Goal: Transaction & Acquisition: Book appointment/travel/reservation

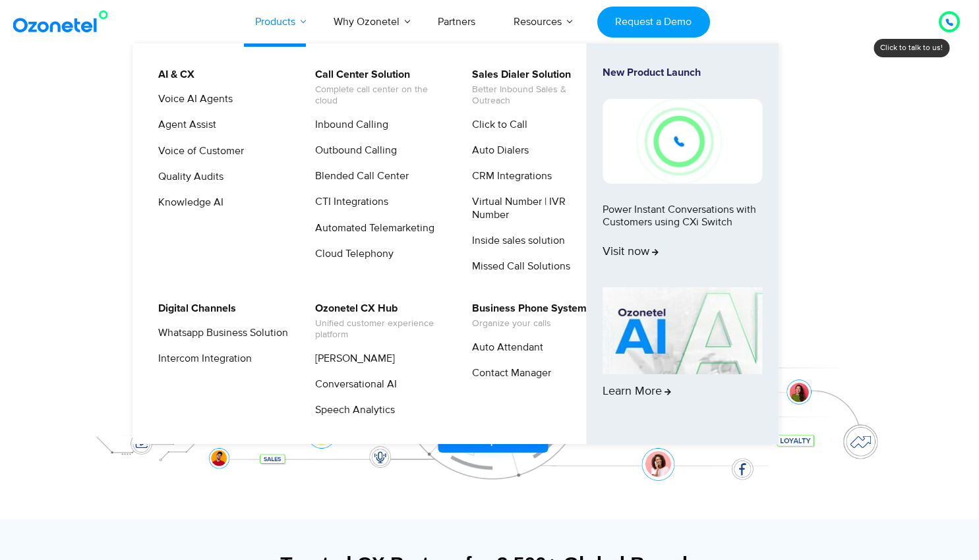
click at [298, 18] on link "Products" at bounding box center [275, 21] width 78 height 43
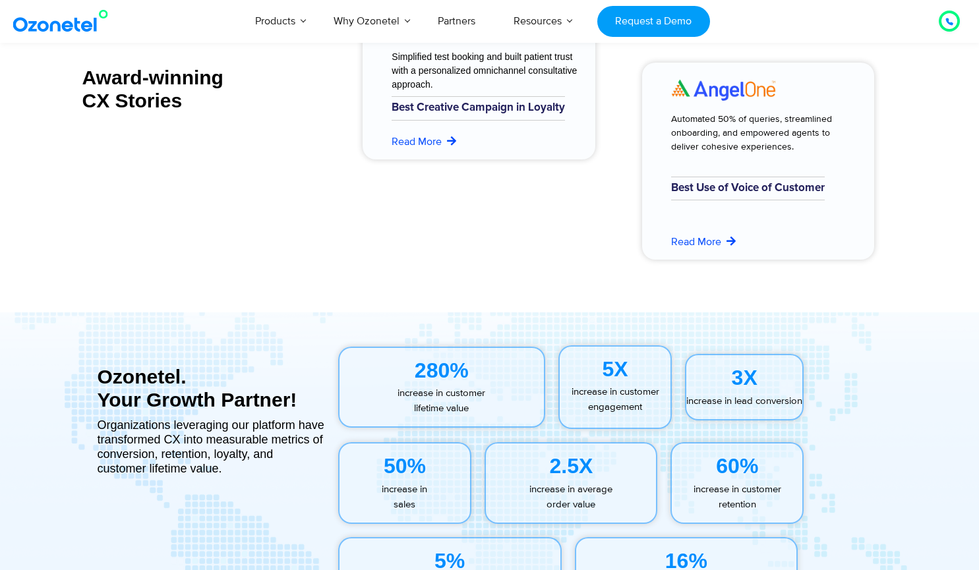
scroll to position [5667, 0]
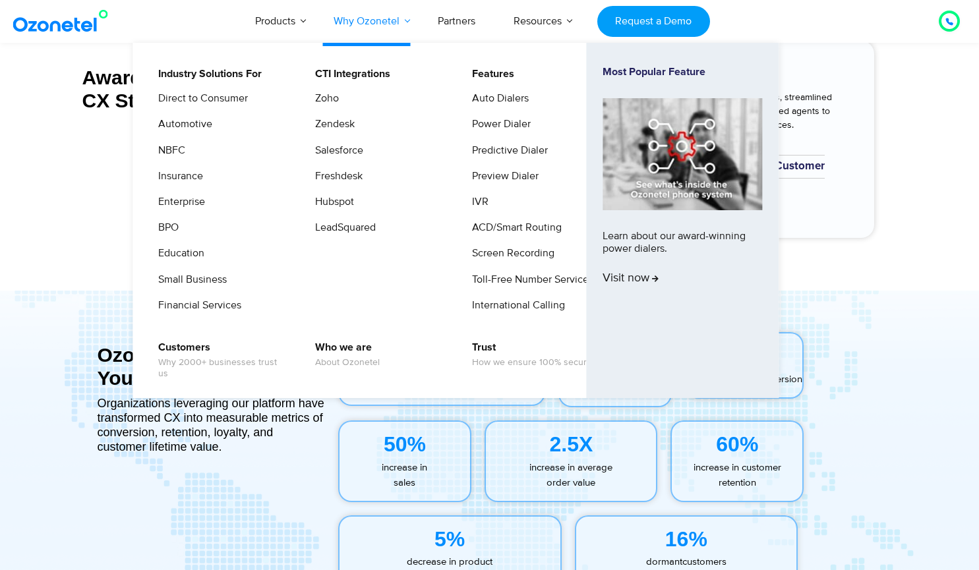
click at [386, 17] on link "Why Ozonetel" at bounding box center [366, 20] width 104 height 43
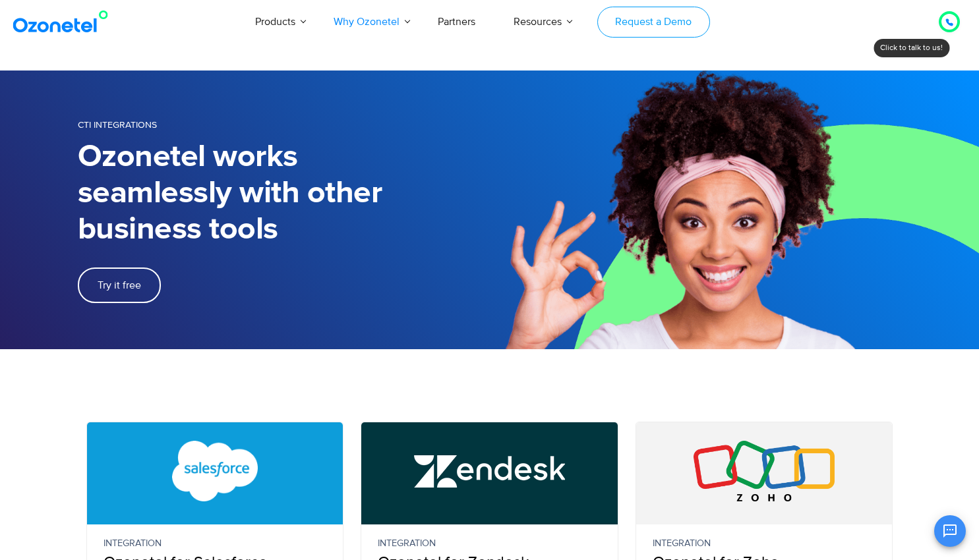
click at [616, 24] on link "Request a Demo" at bounding box center [653, 22] width 113 height 31
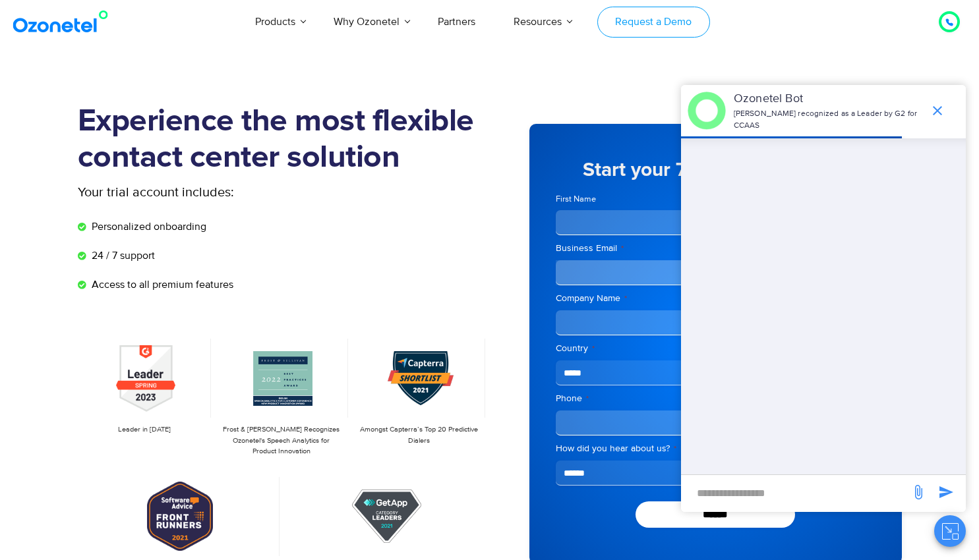
click at [646, 14] on link "Request a Demo" at bounding box center [653, 22] width 113 height 31
